Goal: Information Seeking & Learning: Learn about a topic

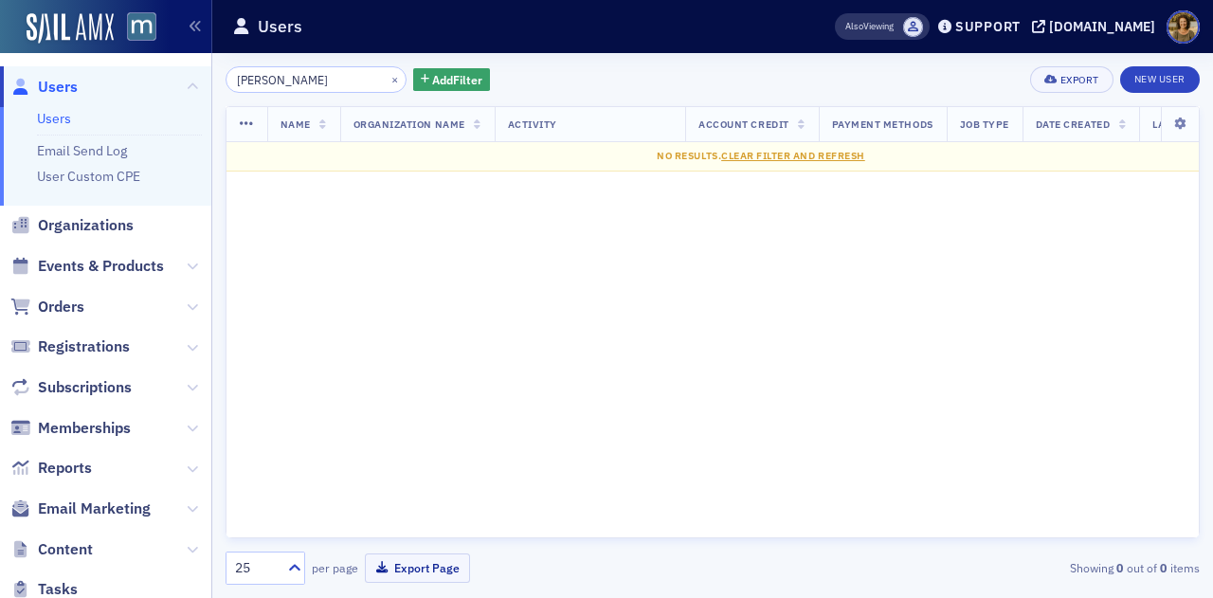
click at [260, 82] on input "[PERSON_NAME]" at bounding box center [316, 79] width 181 height 27
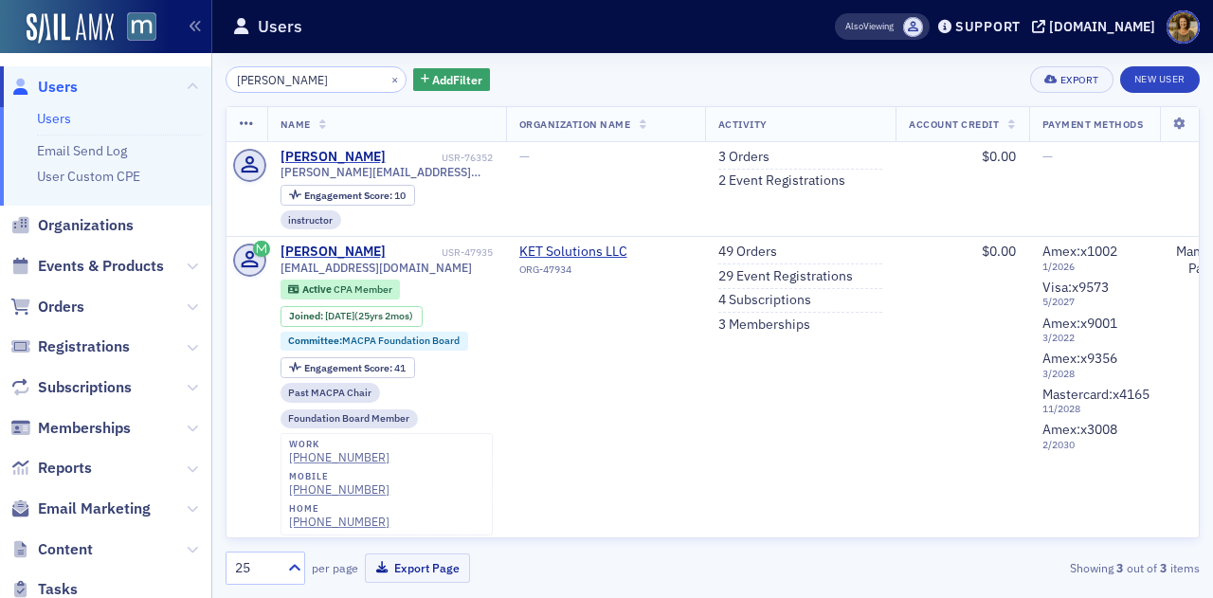
type input "[PERSON_NAME]"
click at [81, 259] on span "Events & Products" at bounding box center [101, 266] width 126 height 21
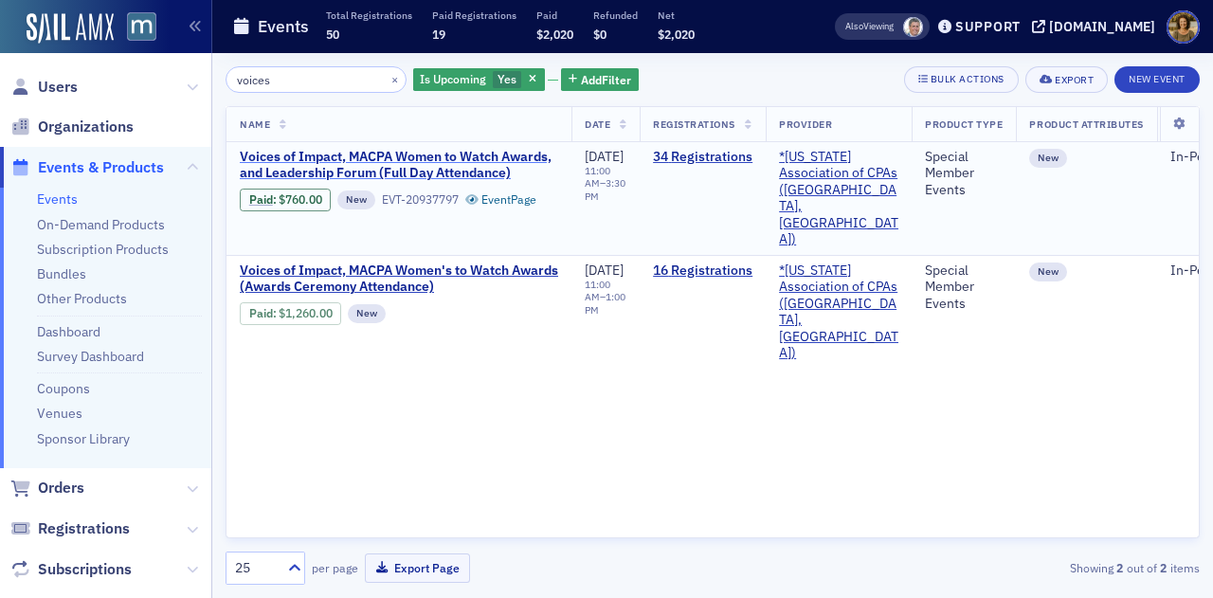
type input "voices"
click at [265, 172] on span "Voices of Impact, MACPA Women to Watch Awards, and Leadership Forum (Full Day A…" at bounding box center [399, 165] width 318 height 33
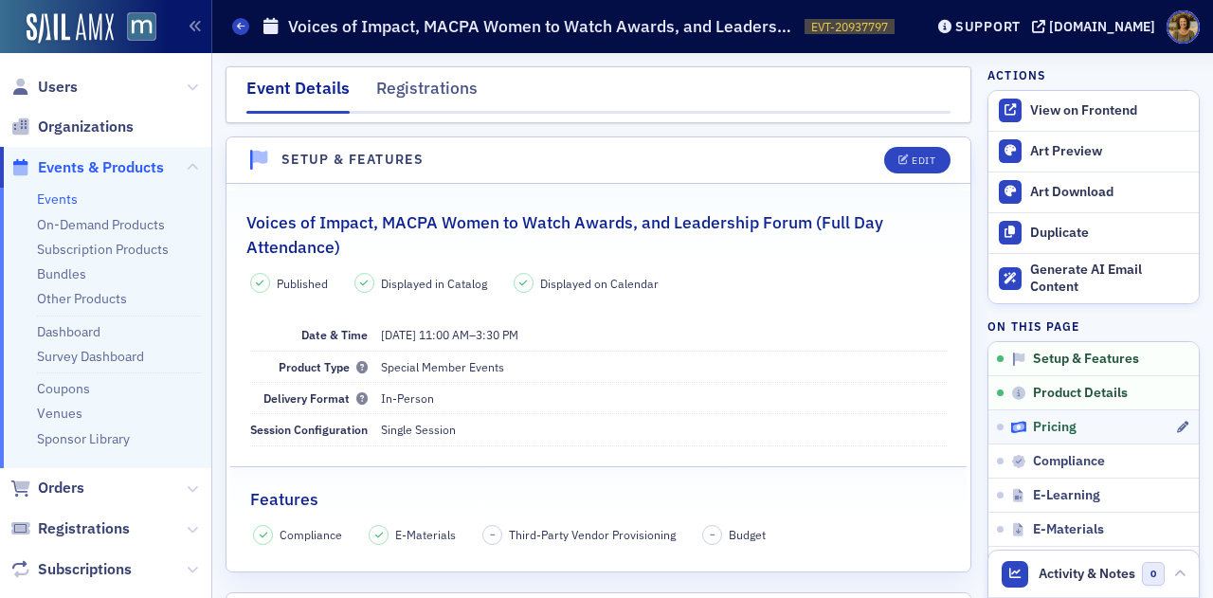
click at [1042, 429] on span "Pricing" at bounding box center [1055, 427] width 44 height 17
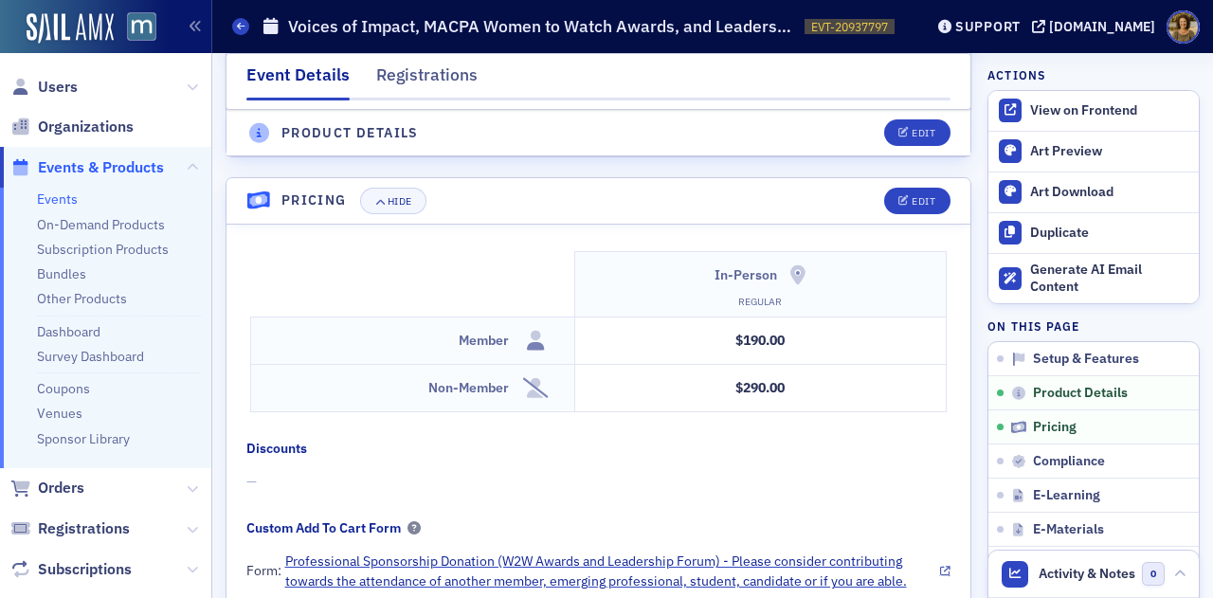
scroll to position [1546, 0]
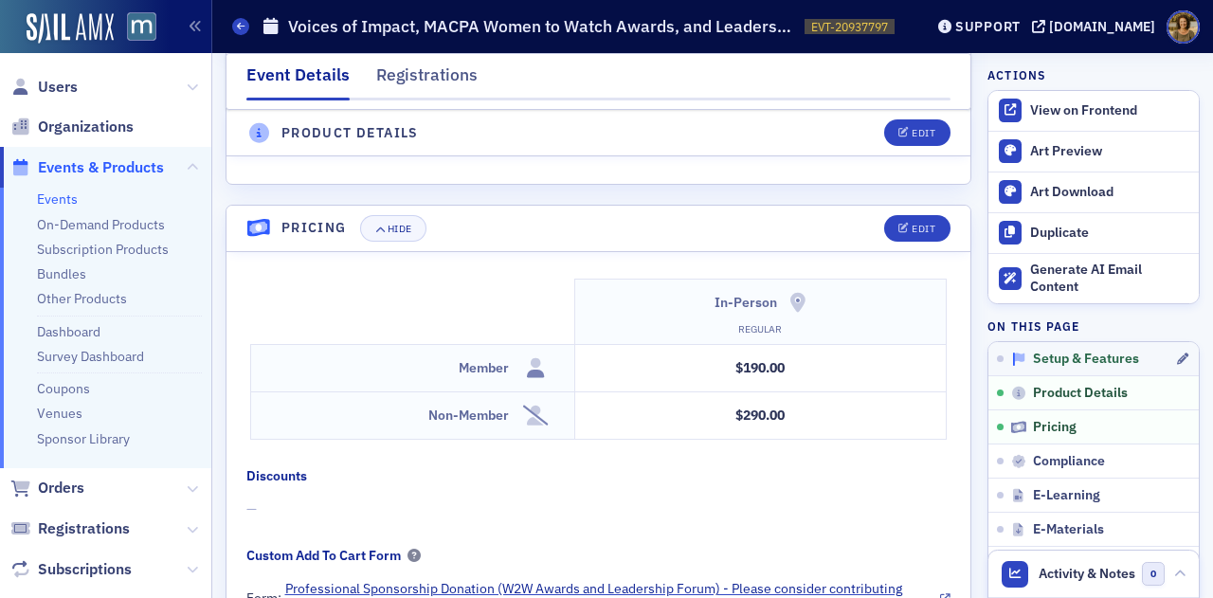
click at [1107, 354] on span "Setup & Features" at bounding box center [1086, 359] width 106 height 17
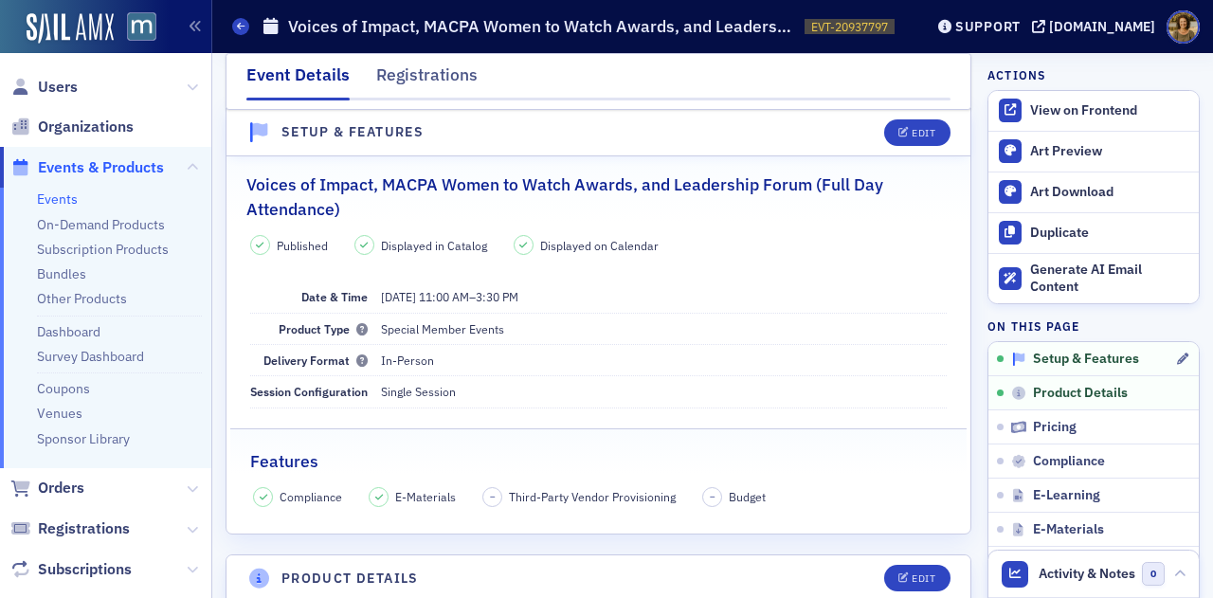
scroll to position [26, 0]
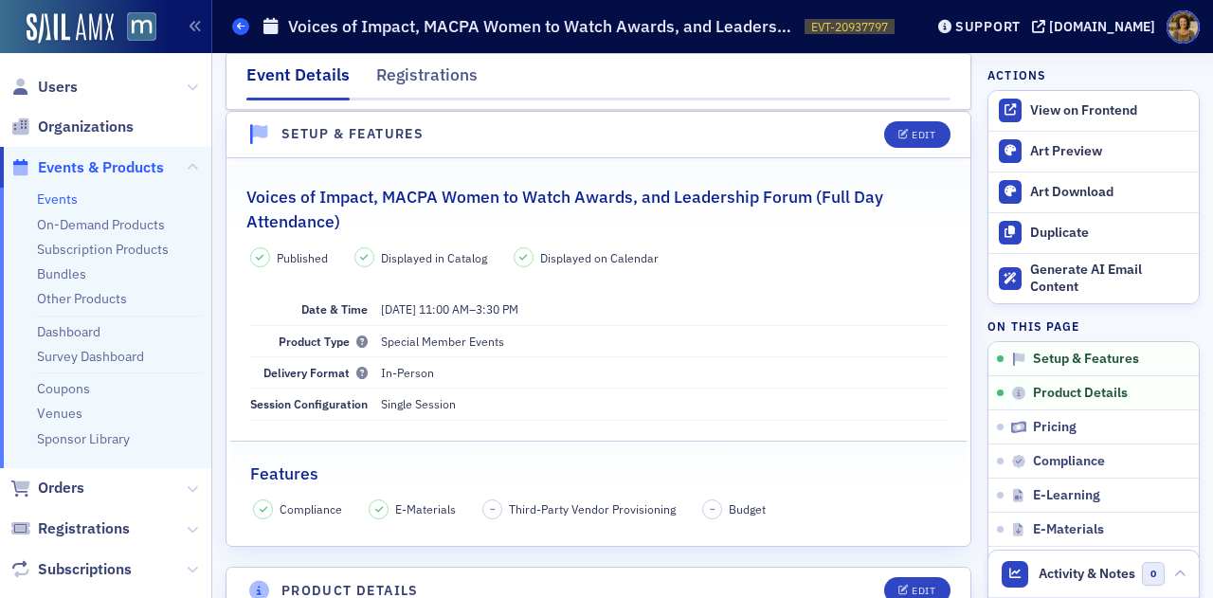
click at [241, 27] on icon at bounding box center [241, 26] width 8 height 9
